Goal: Information Seeking & Learning: Learn about a topic

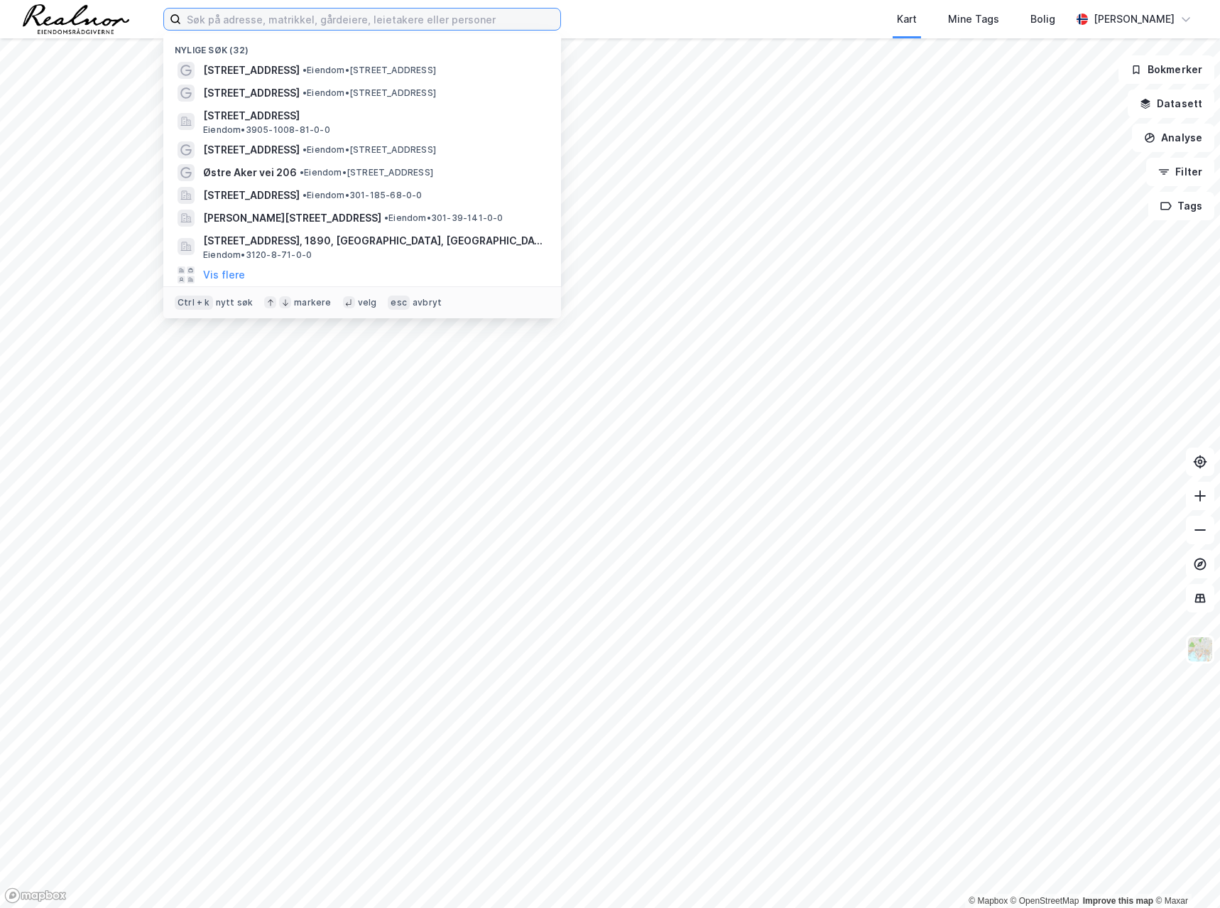
click at [216, 22] on input at bounding box center [370, 19] width 379 height 21
click at [216, 71] on span "[STREET_ADDRESS]" at bounding box center [251, 70] width 97 height 17
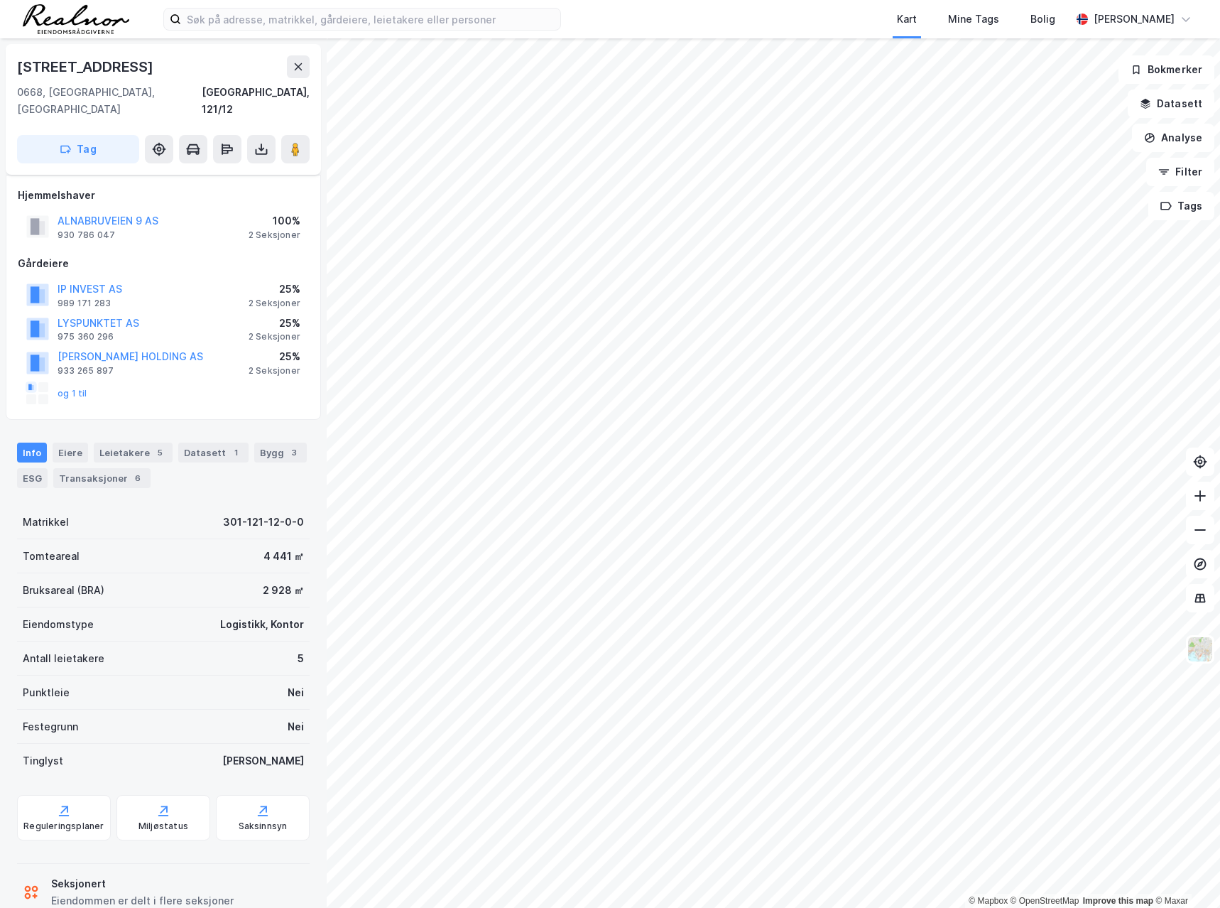
scroll to position [19, 0]
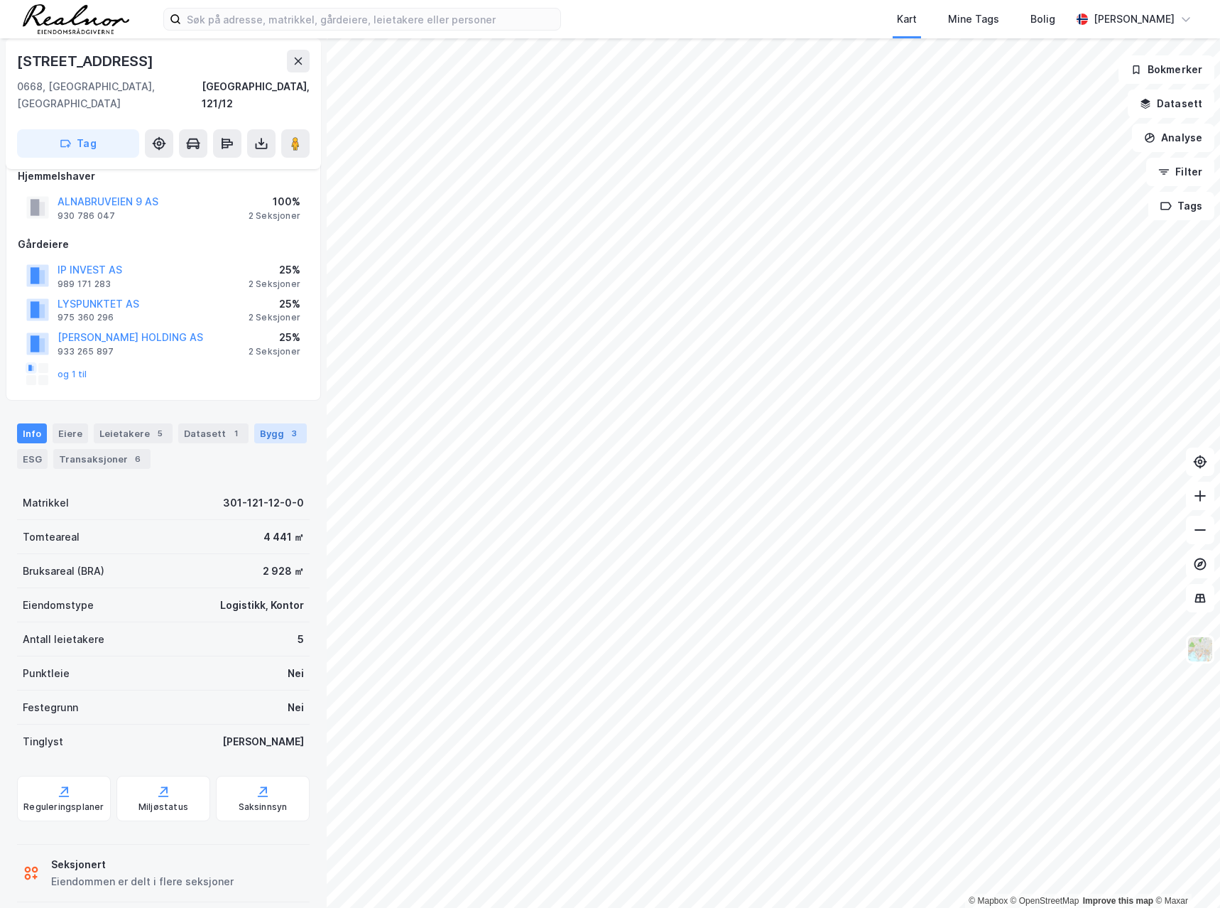
click at [275, 423] on div "Bygg 3" at bounding box center [280, 433] width 53 height 20
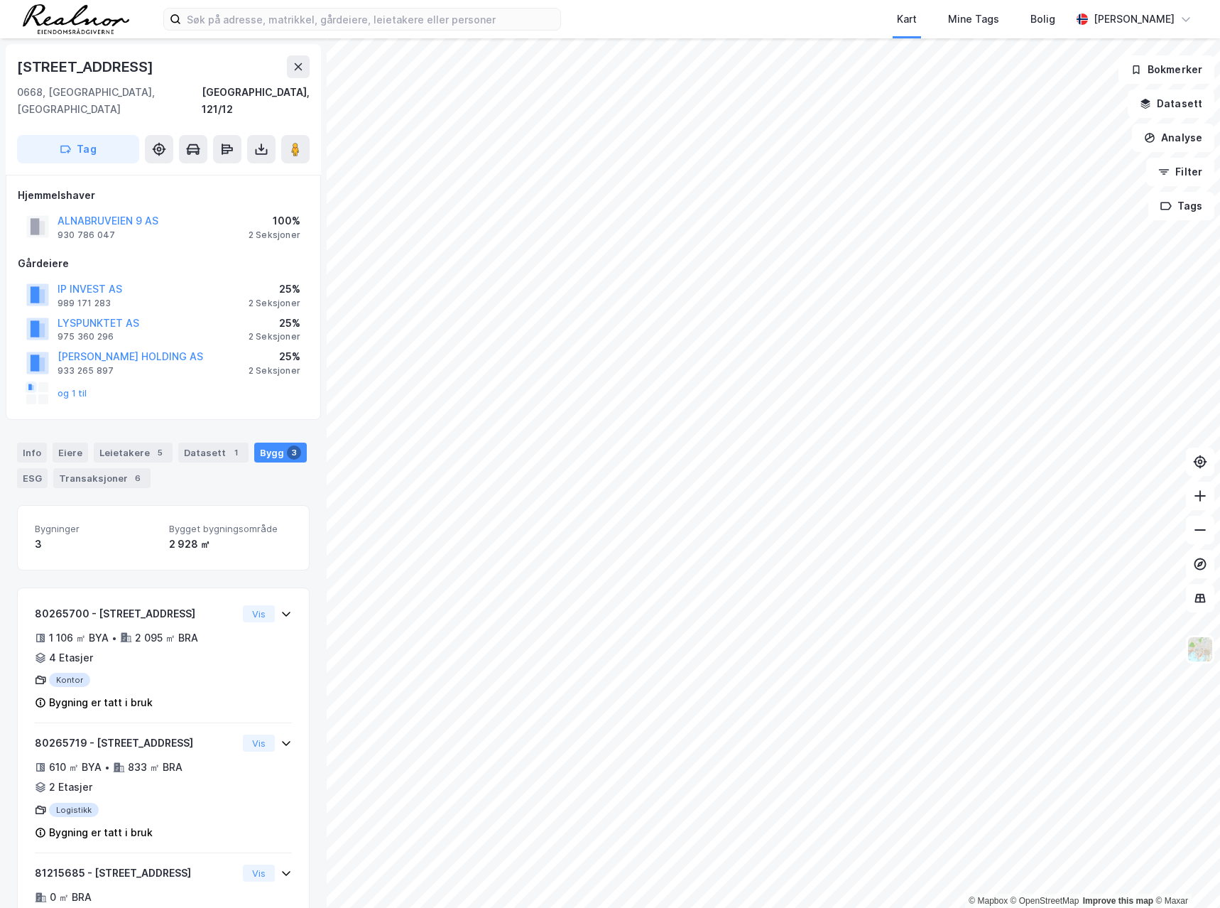
scroll to position [40, 0]
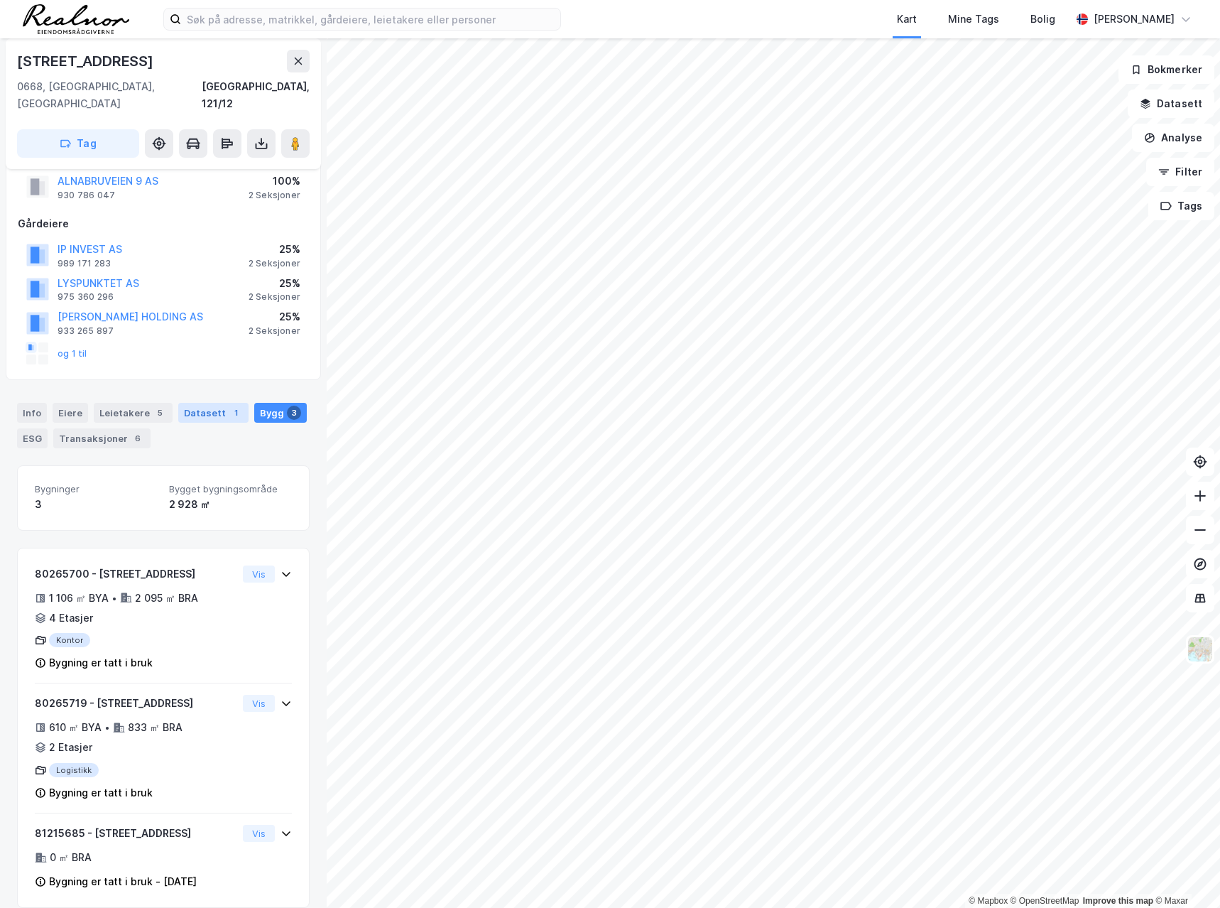
click at [198, 403] on div "Datasett 1" at bounding box center [213, 413] width 70 height 20
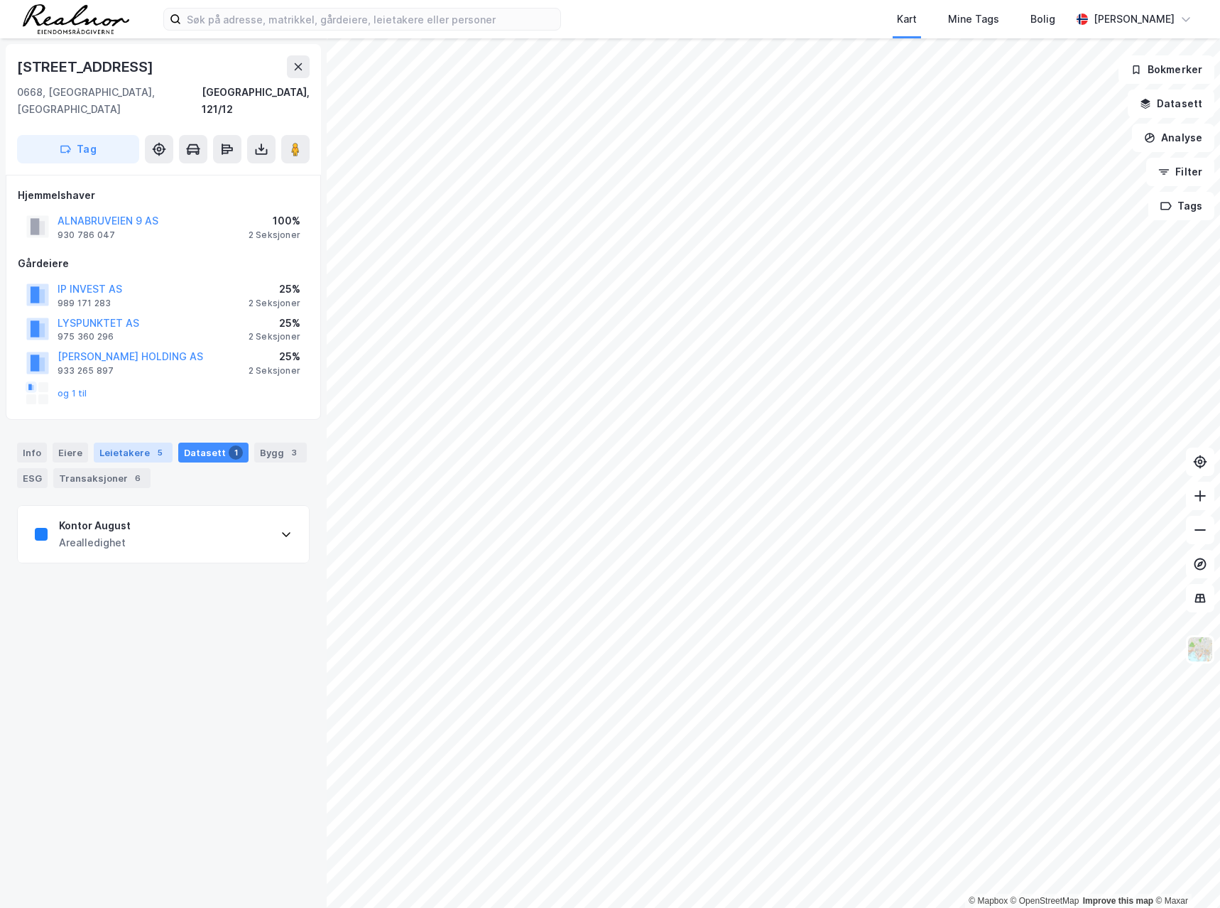
click at [122, 442] on div "Leietakere 5" at bounding box center [133, 452] width 79 height 20
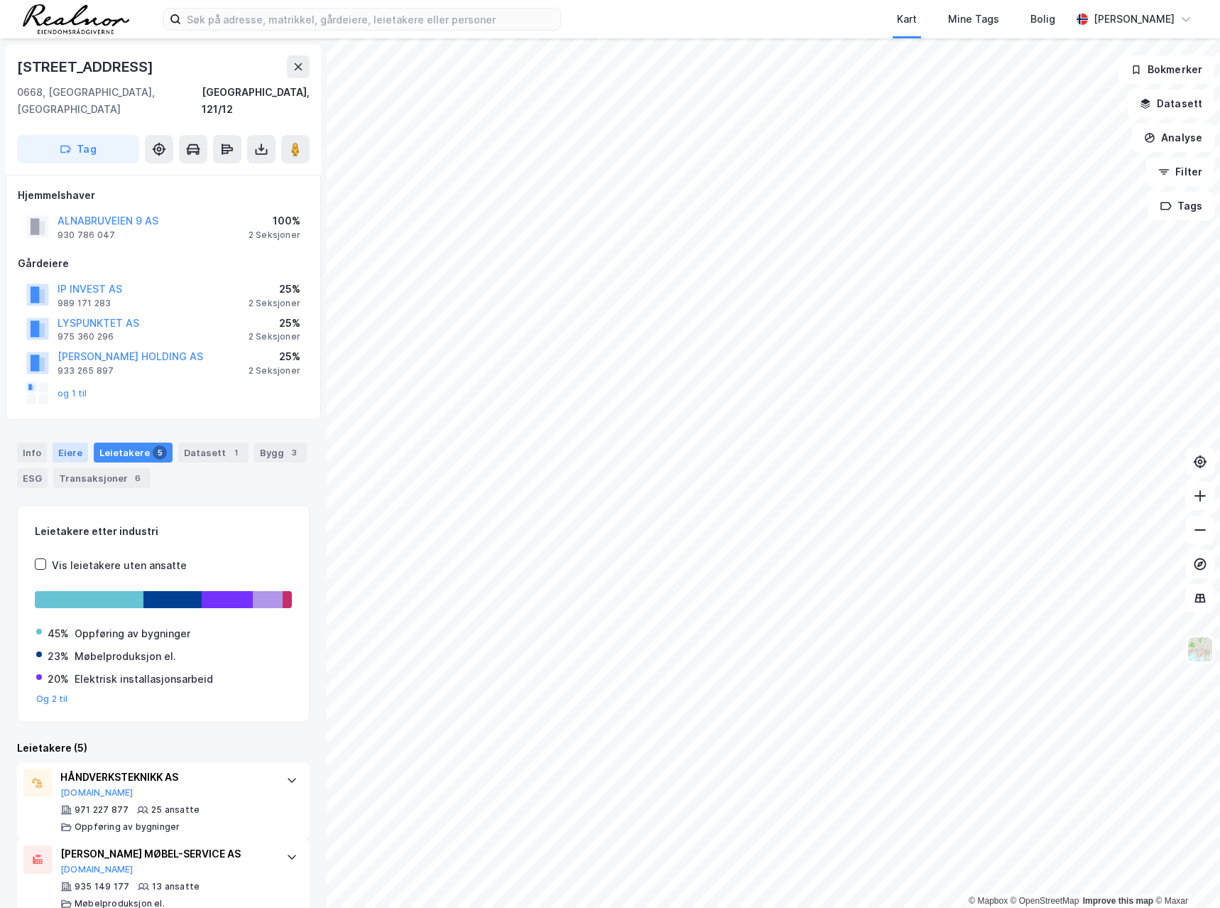
click at [63, 442] on div "Eiere" at bounding box center [71, 452] width 36 height 20
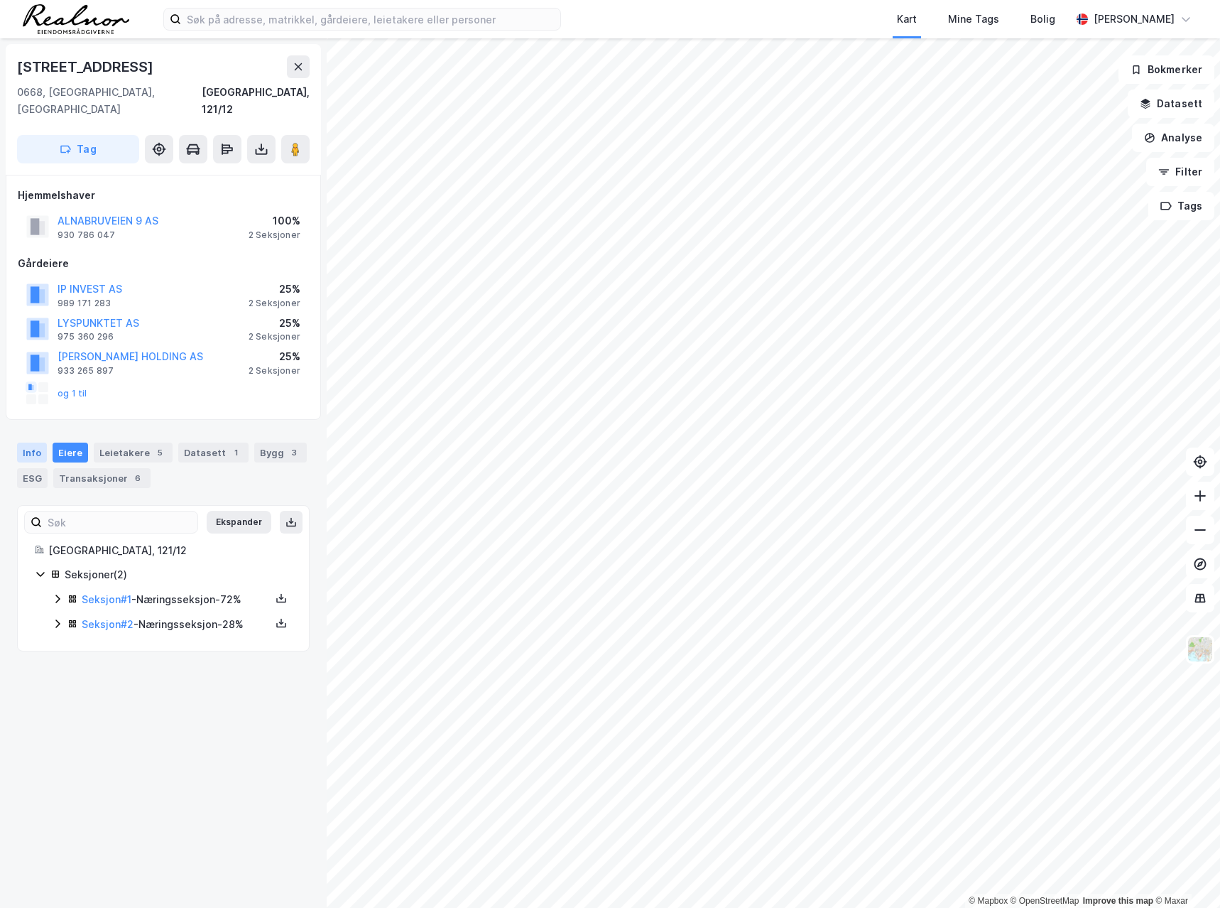
click at [23, 442] on div "Info" at bounding box center [32, 452] width 30 height 20
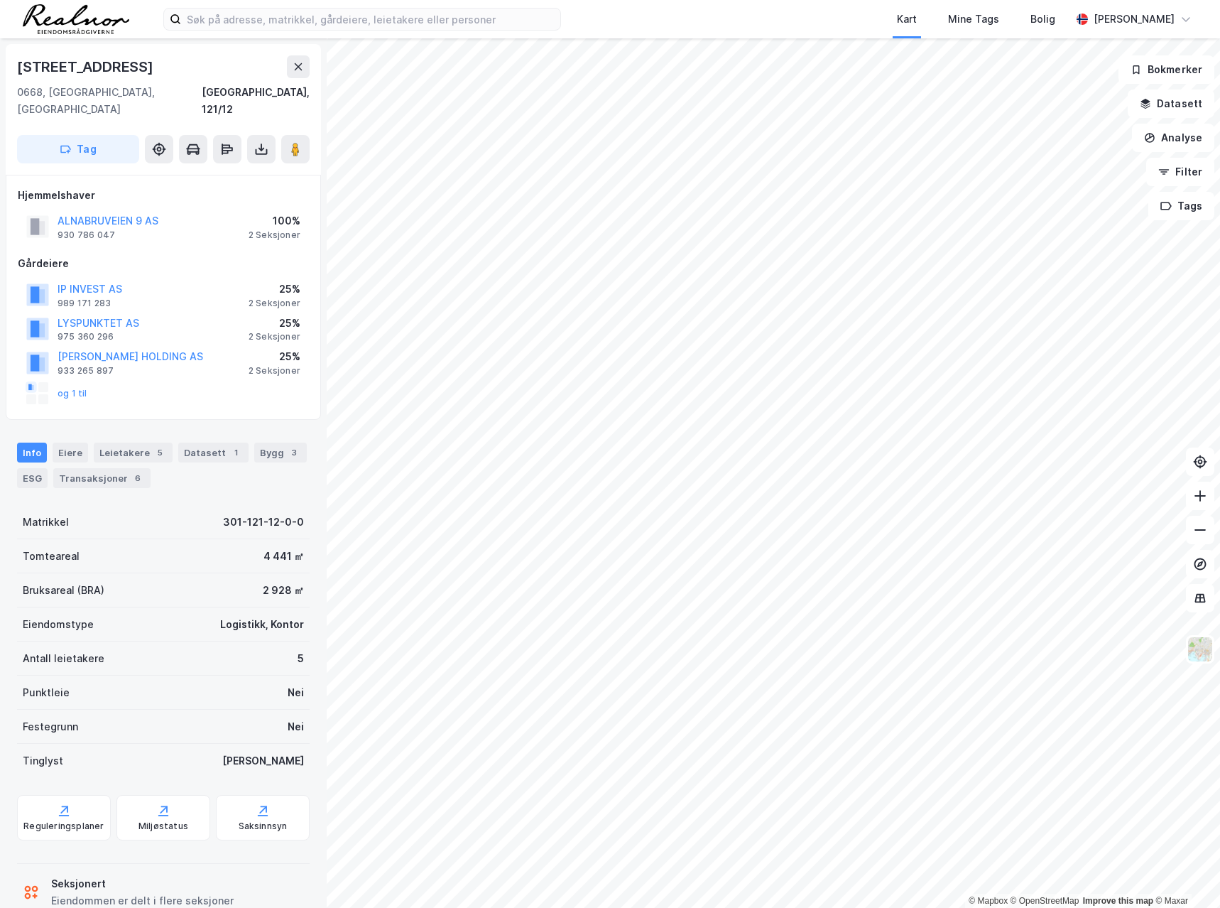
scroll to position [19, 0]
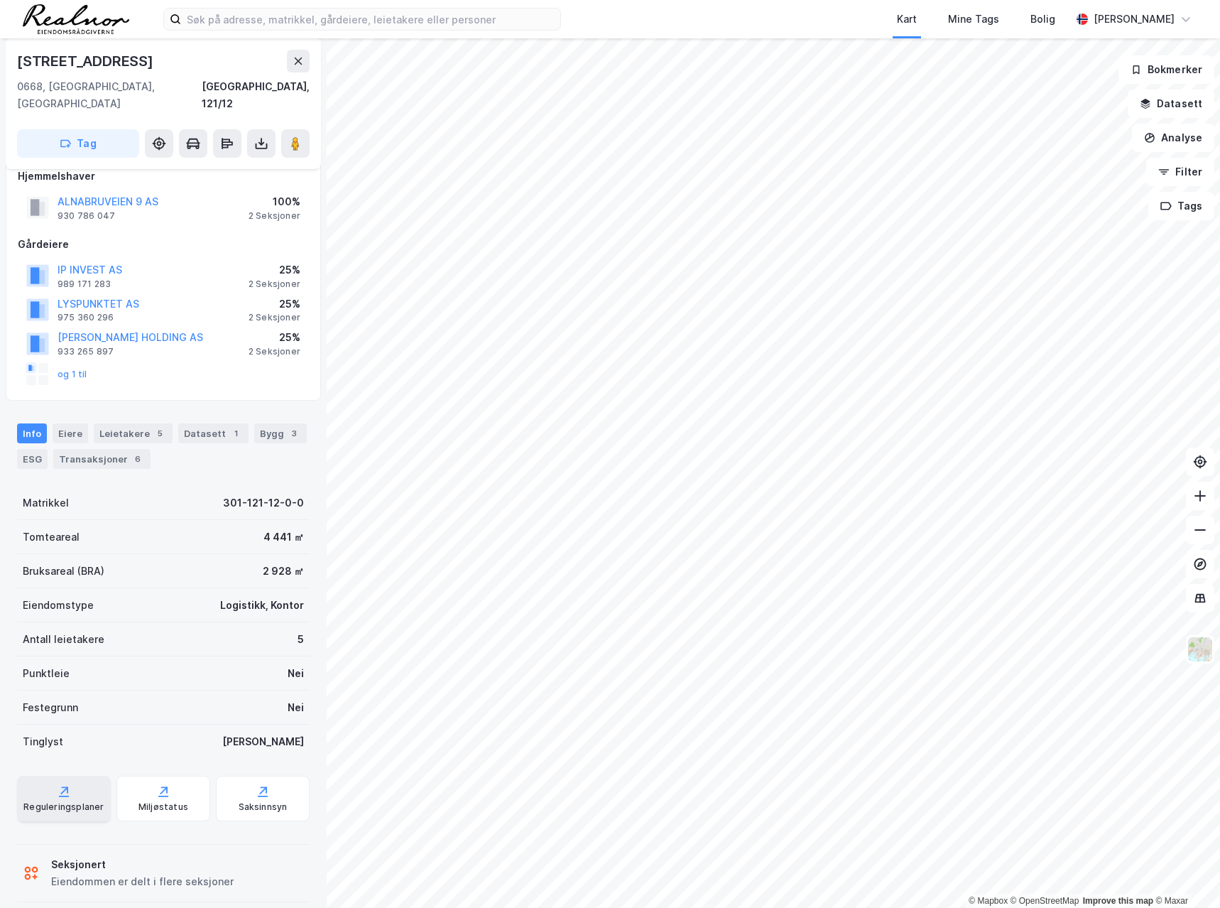
click at [62, 784] on icon at bounding box center [64, 791] width 14 height 14
click at [161, 787] on icon at bounding box center [164, 790] width 6 height 6
click at [246, 776] on div "Saksinnsyn" at bounding box center [263, 797] width 94 height 45
